Goal: Task Accomplishment & Management: Use online tool/utility

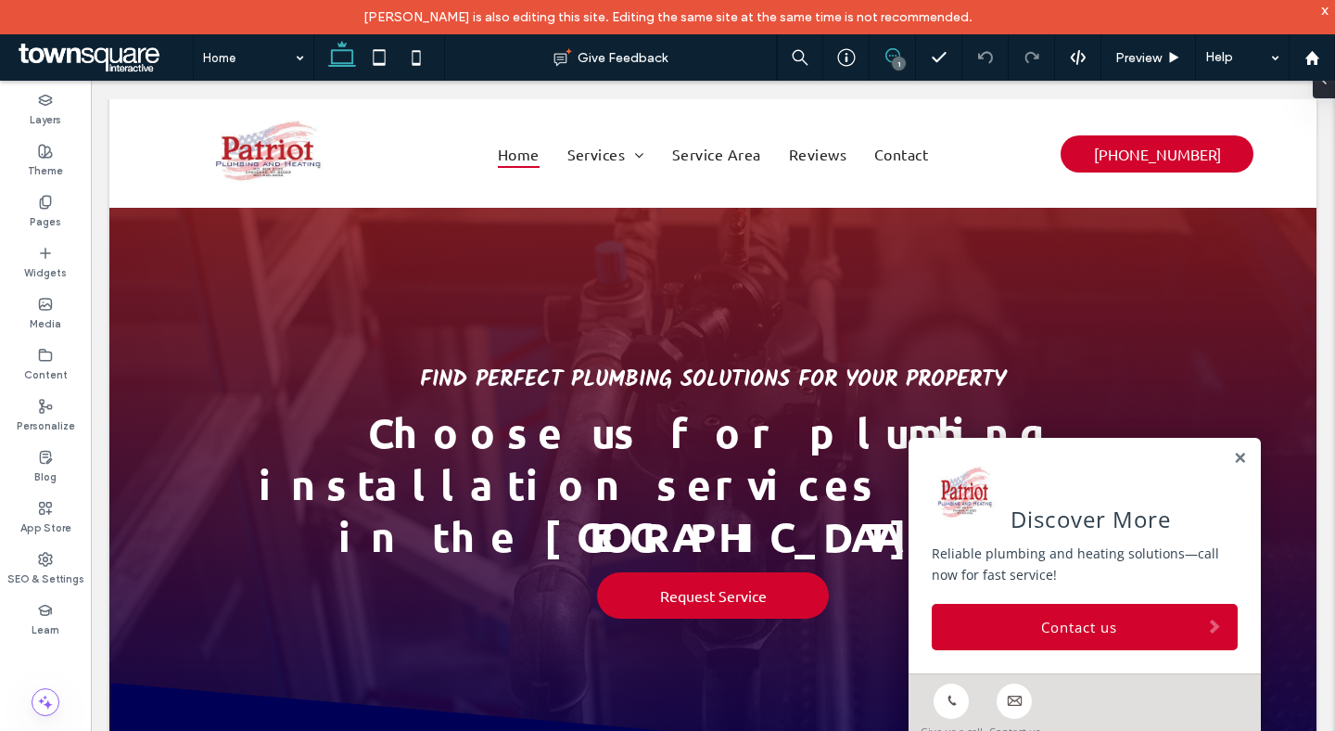
click at [888, 63] on icon at bounding box center [893, 55] width 15 height 15
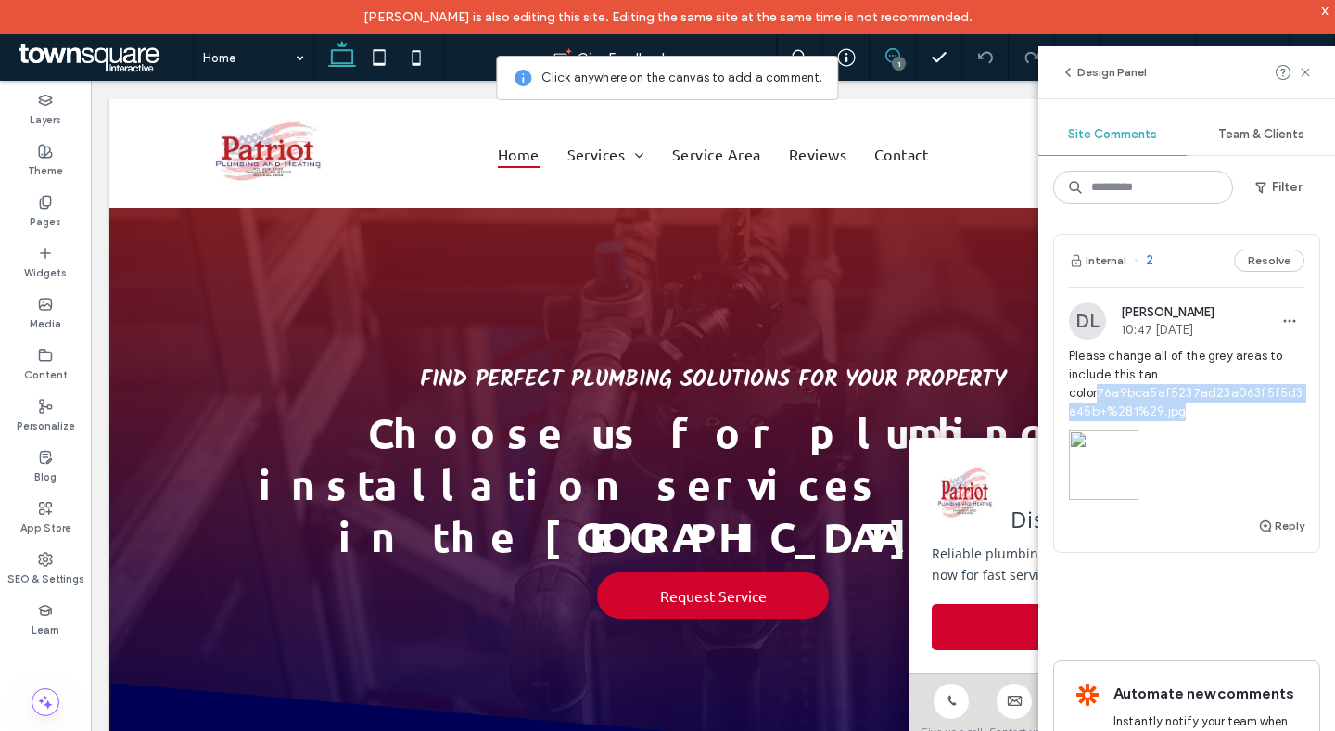
copy link "76a9bca5af5237ad23a063f5f5d3a45b+%281%29.jpg"
click at [1126, 396] on link "76a9bca5af5237ad23a063f5f5d3a45b+%281%29.jpg" at bounding box center [1186, 402] width 235 height 32
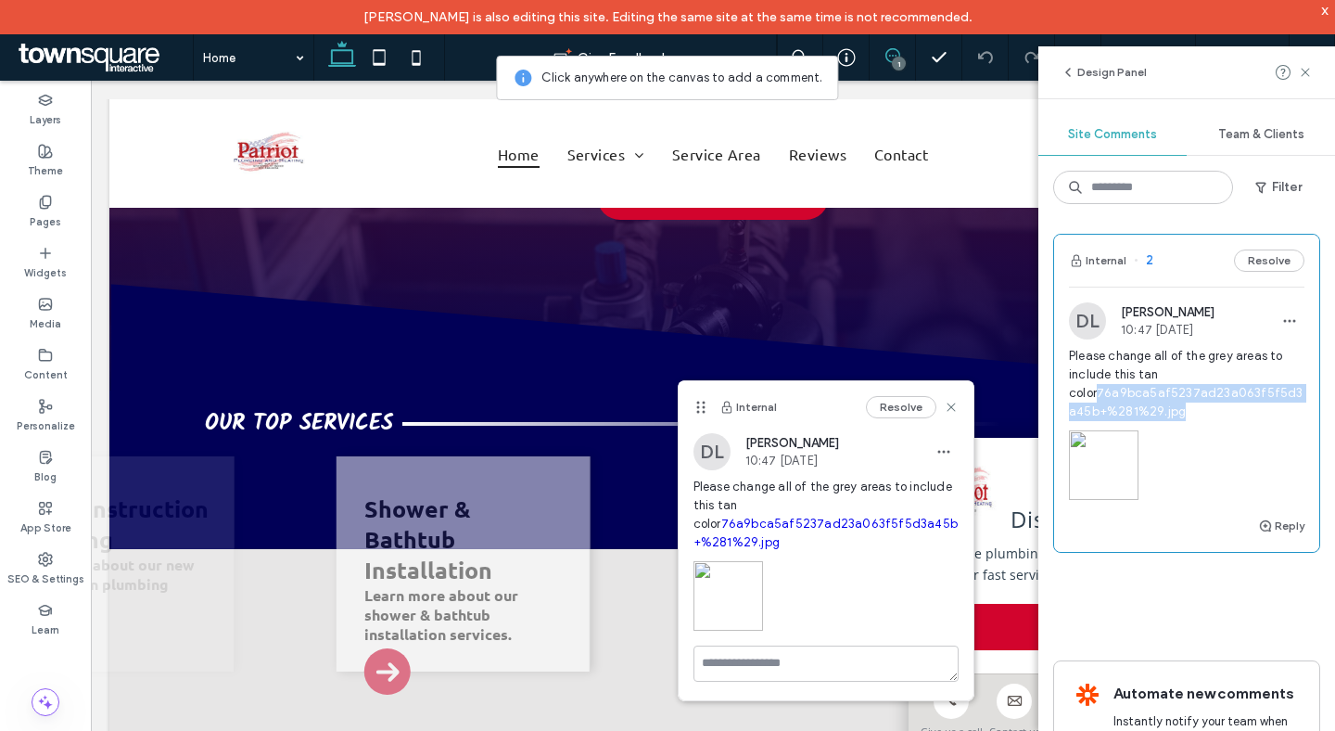
click at [1112, 460] on img at bounding box center [1104, 465] width 70 height 70
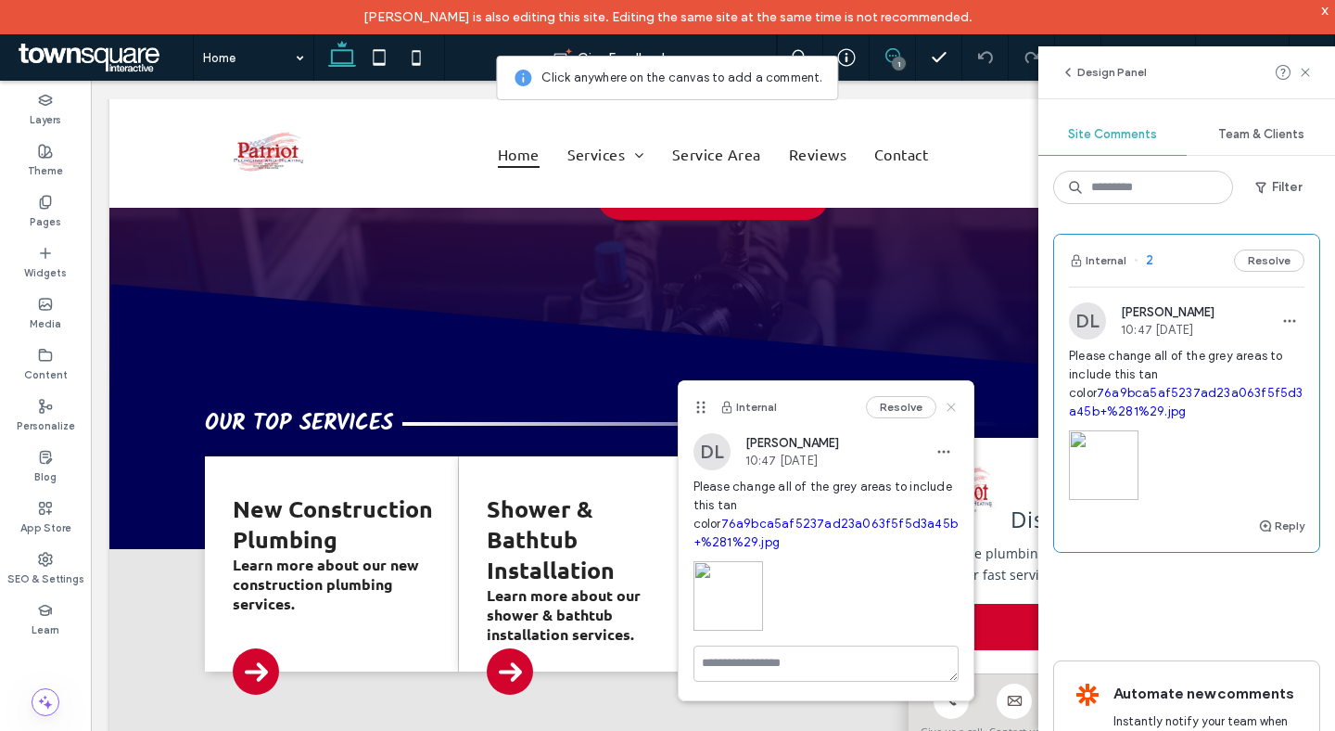
click at [951, 404] on icon at bounding box center [951, 407] width 15 height 15
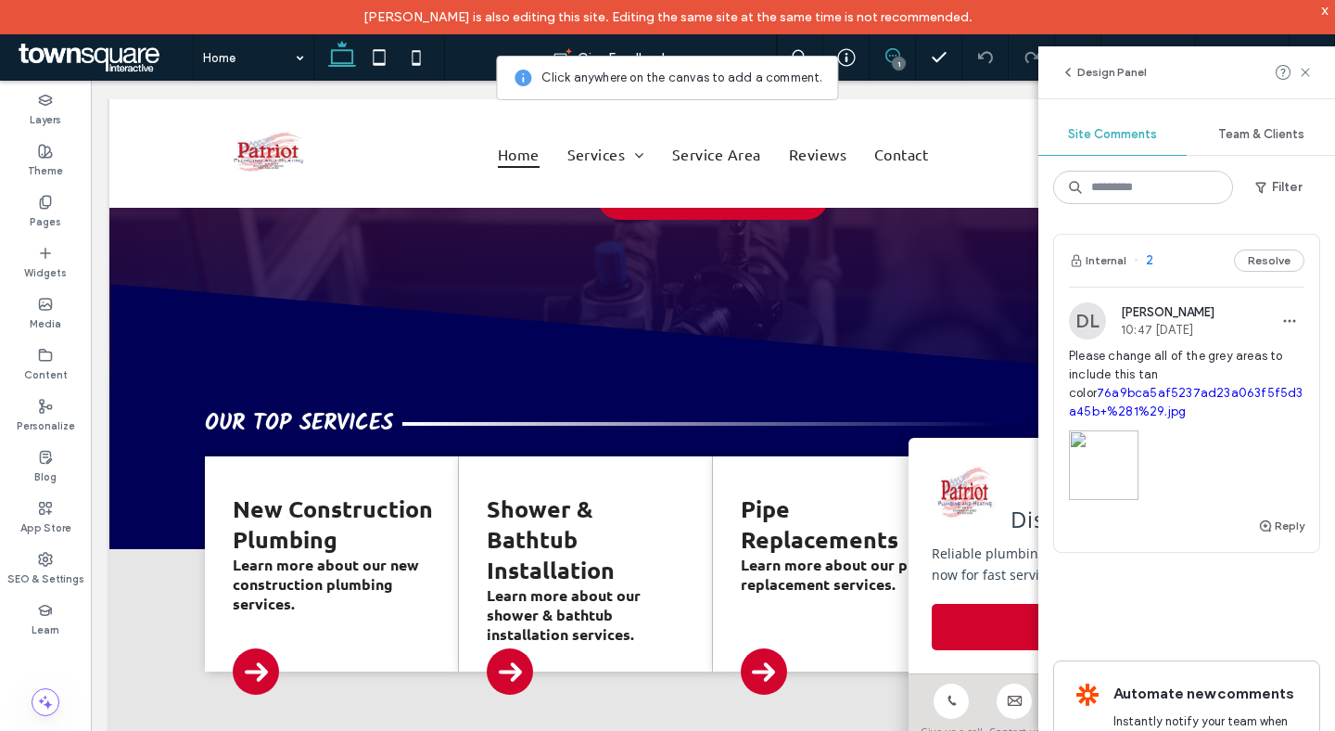
click at [1314, 59] on div "Design Panel" at bounding box center [1187, 72] width 297 height 52
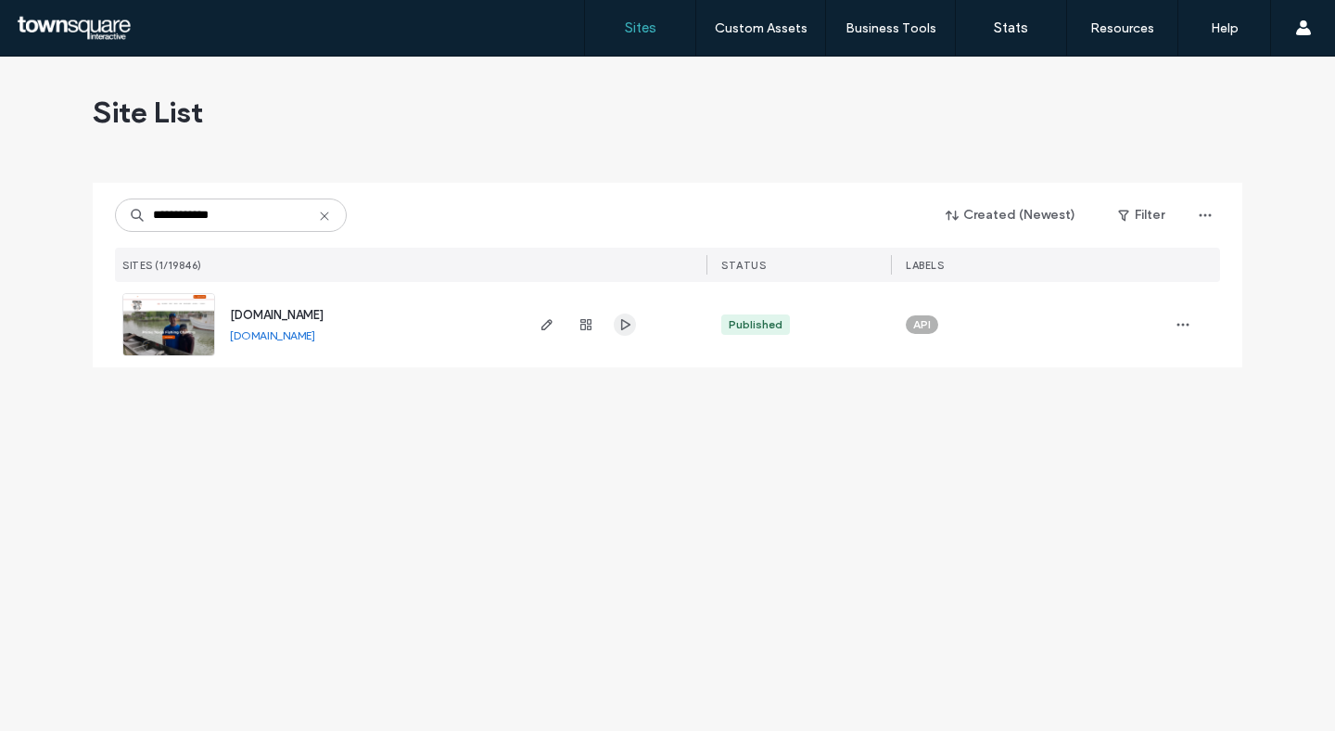
type input "**********"
click at [628, 321] on icon "button" at bounding box center [625, 324] width 15 height 15
